Goal: Task Accomplishment & Management: Manage account settings

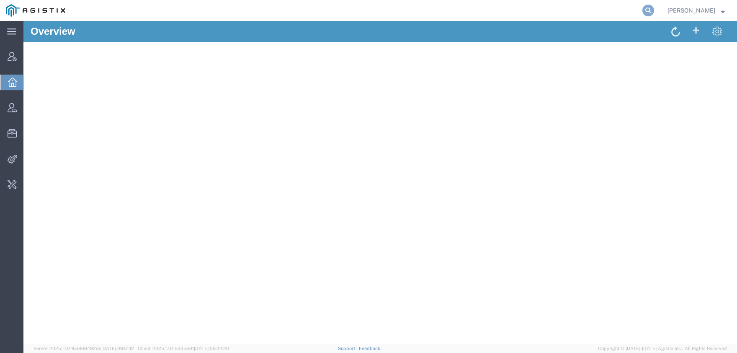
click at [654, 13] on icon at bounding box center [648, 11] width 12 height 12
type input "offline@pgw"
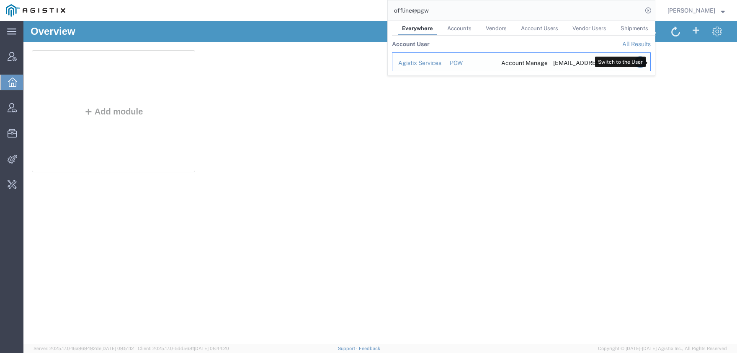
click at [646, 62] on icon "Search Results" at bounding box center [640, 62] width 12 height 12
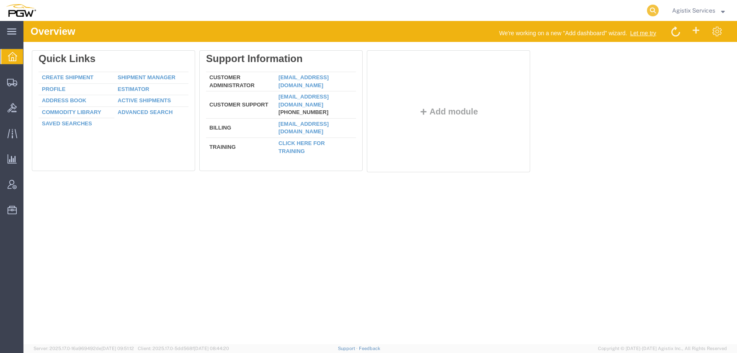
click at [655, 12] on icon at bounding box center [653, 11] width 12 height 12
paste input "56523862"
type input "56523862"
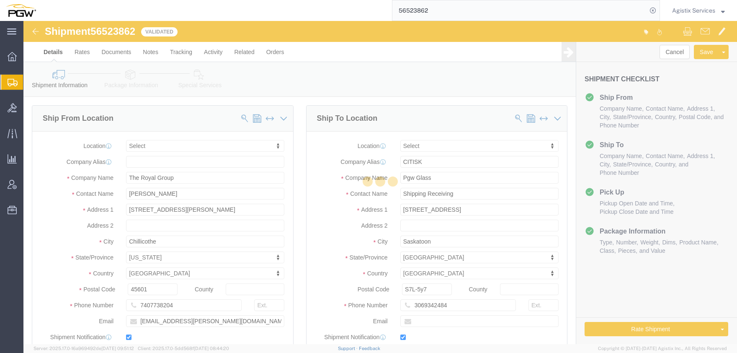
select select
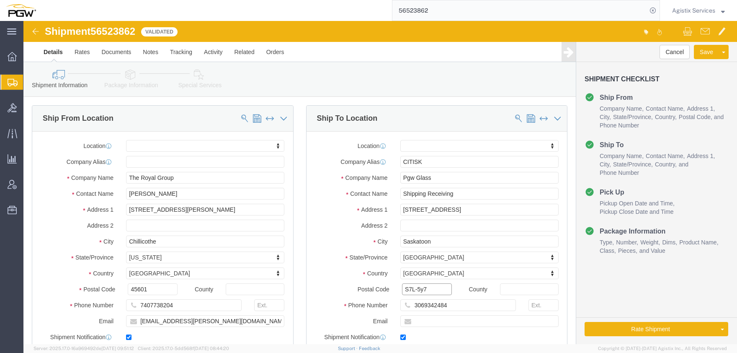
click input "S7L-5y7"
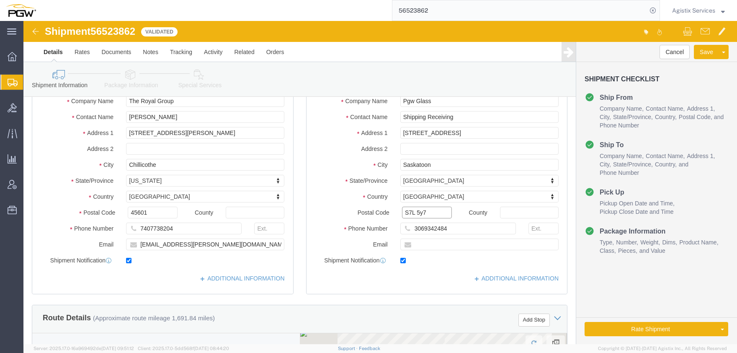
scroll to position [461, 0]
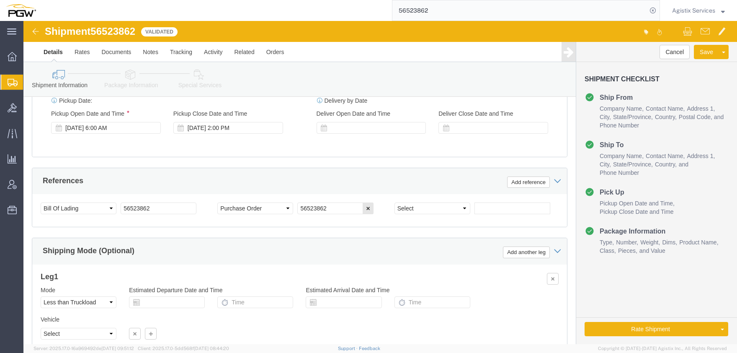
type input "S7L 5y7"
select select
select select "GENERAL"
click option "General"
click button "Rate Shipment"
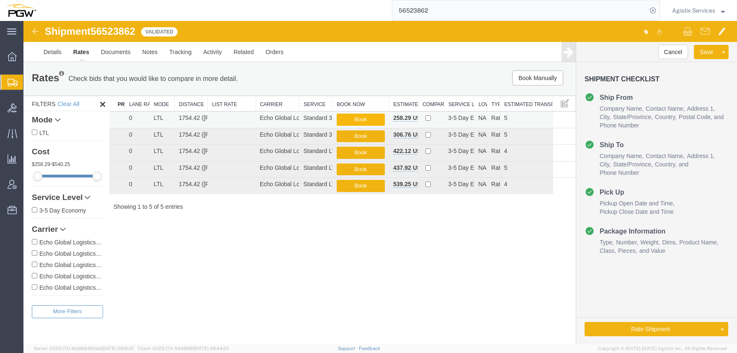
click at [358, 118] on button "Book" at bounding box center [361, 119] width 48 height 12
click at [43, 54] on link "Details" at bounding box center [53, 52] width 30 height 20
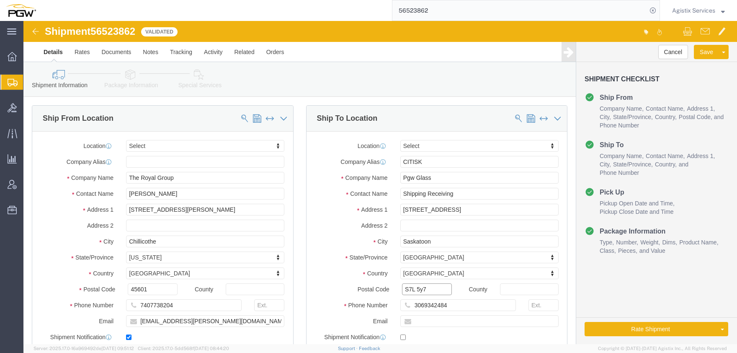
click input "S7L 5y7"
drag, startPoint x: 470, startPoint y: 191, endPoint x: 330, endPoint y: 198, distance: 139.6
click input "Unit 20-3350 Idylwyld Drive North"
drag, startPoint x: 402, startPoint y: 269, endPoint x: 391, endPoint y: 269, distance: 11.7
click input "S7L5Y7"
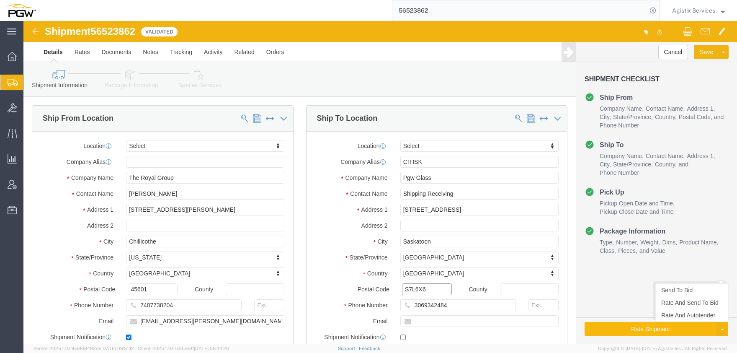
type input "S7L6X6"
click button "Rate Shipment"
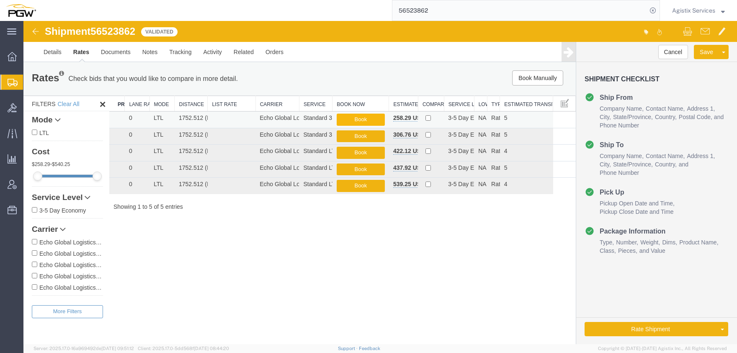
click at [362, 116] on button "Book" at bounding box center [361, 119] width 48 height 12
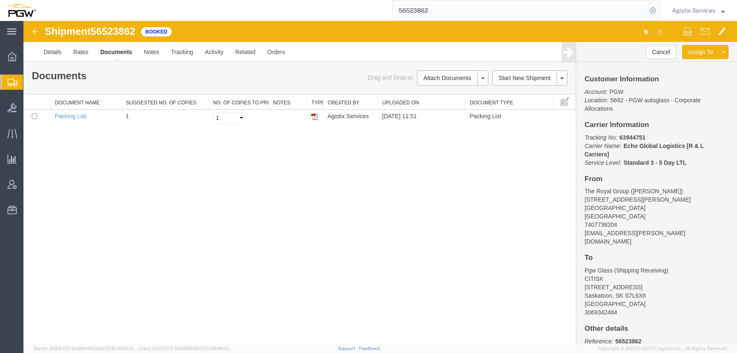
click at [418, 10] on input "56523862" at bounding box center [519, 10] width 255 height 20
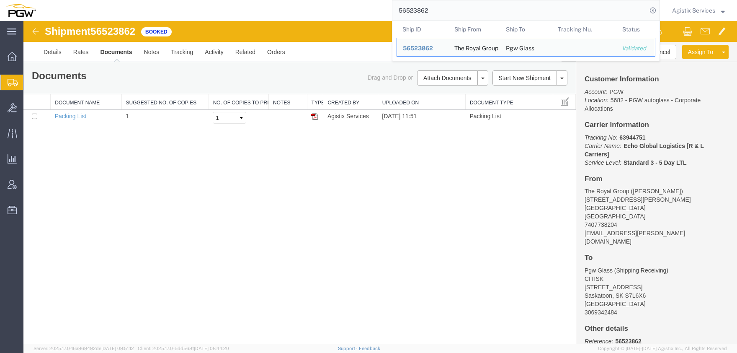
click at [418, 10] on input "56523862" at bounding box center [519, 10] width 255 height 20
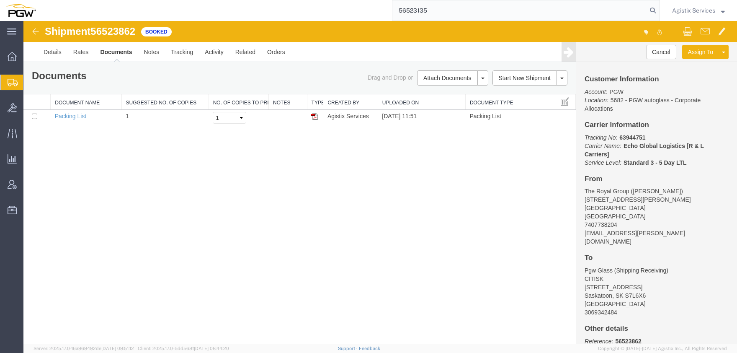
type input "56523135"
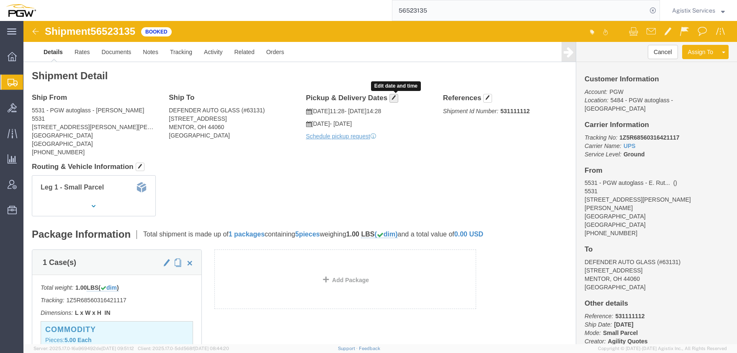
click button "button"
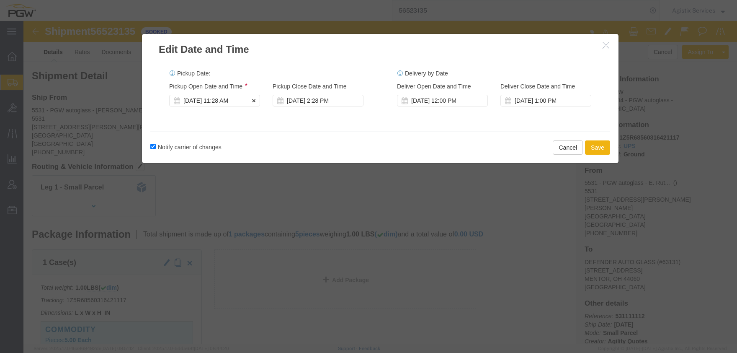
click div "Aug 19 2025 11:28 AM"
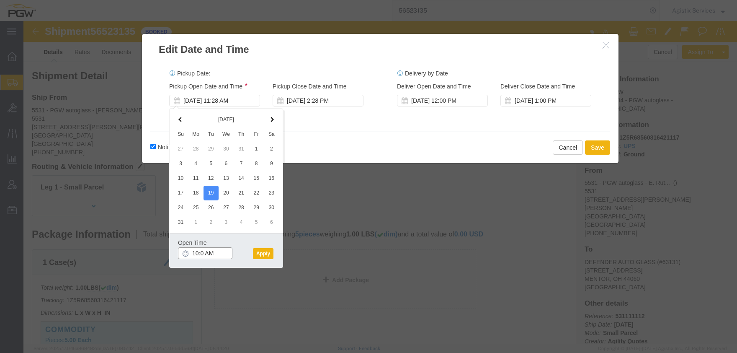
type input "10:00 AM"
click button "Apply"
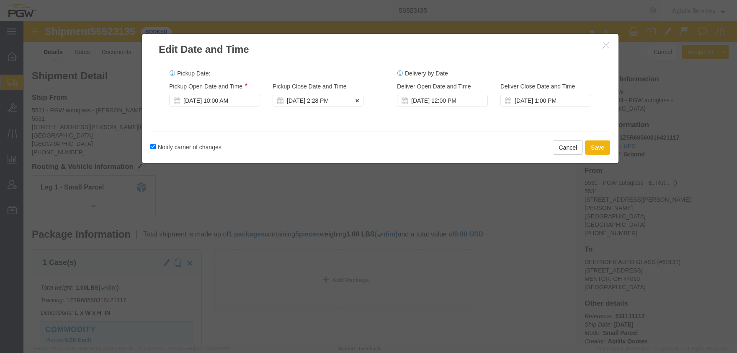
click div "Aug 19 2025 2:28 PM"
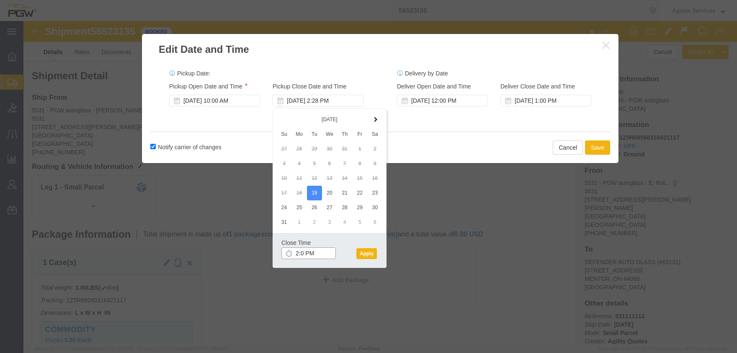
type input "2:00 PM"
click button "Apply"
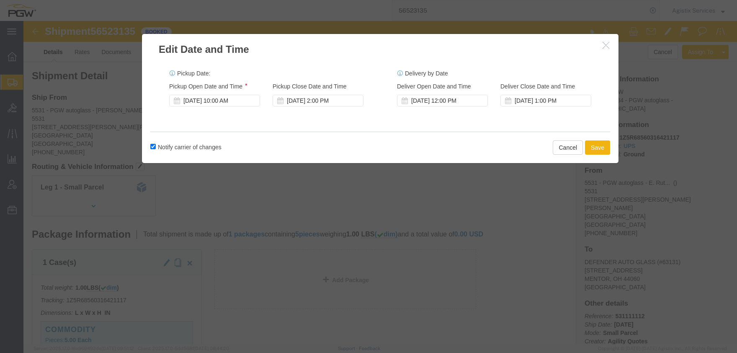
click div "Notify carrier of changes Cancel Save"
click button "Save"
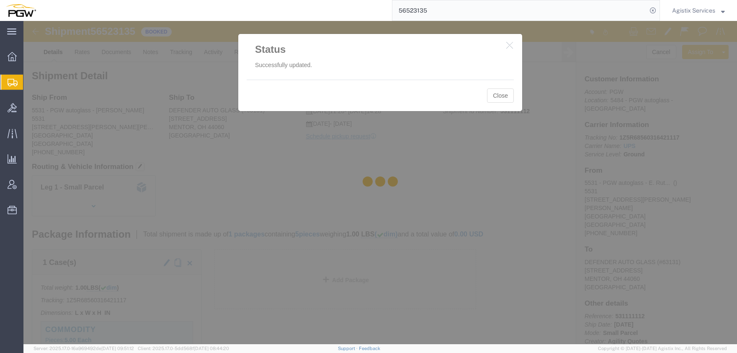
click div
click button "Close"
